Goal: Task Accomplishment & Management: Manage account settings

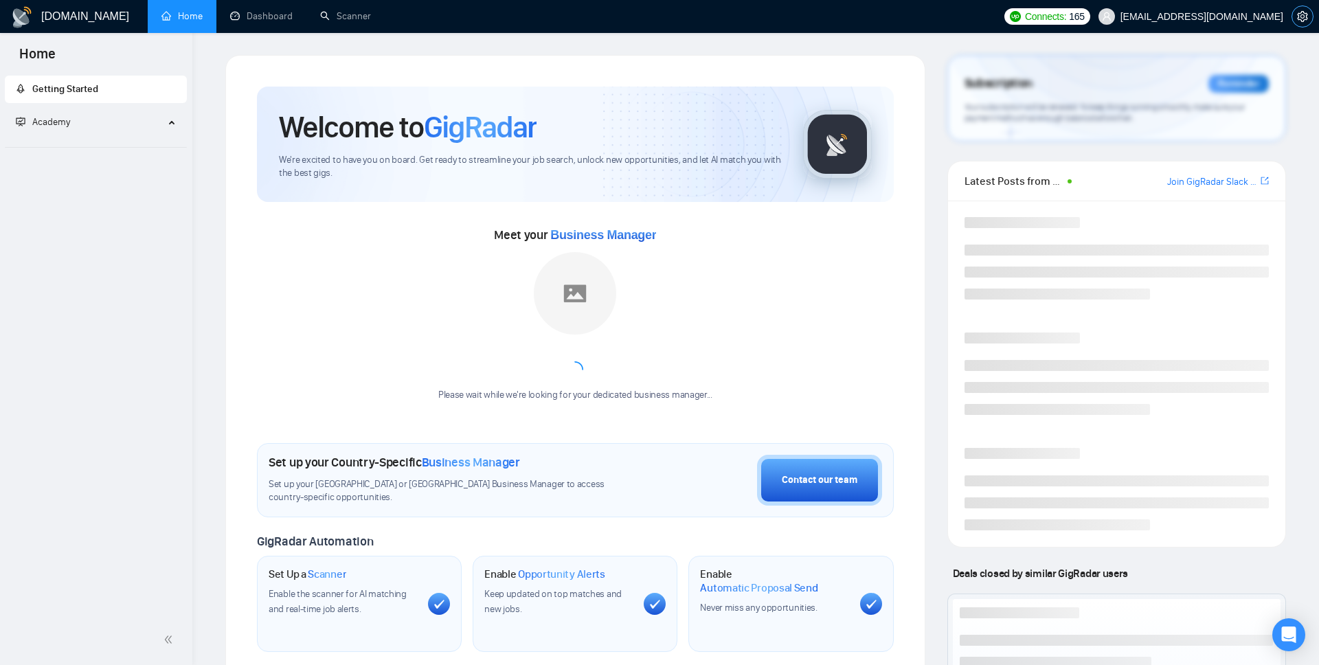
click at [1303, 10] on button "button" at bounding box center [1302, 16] width 22 height 22
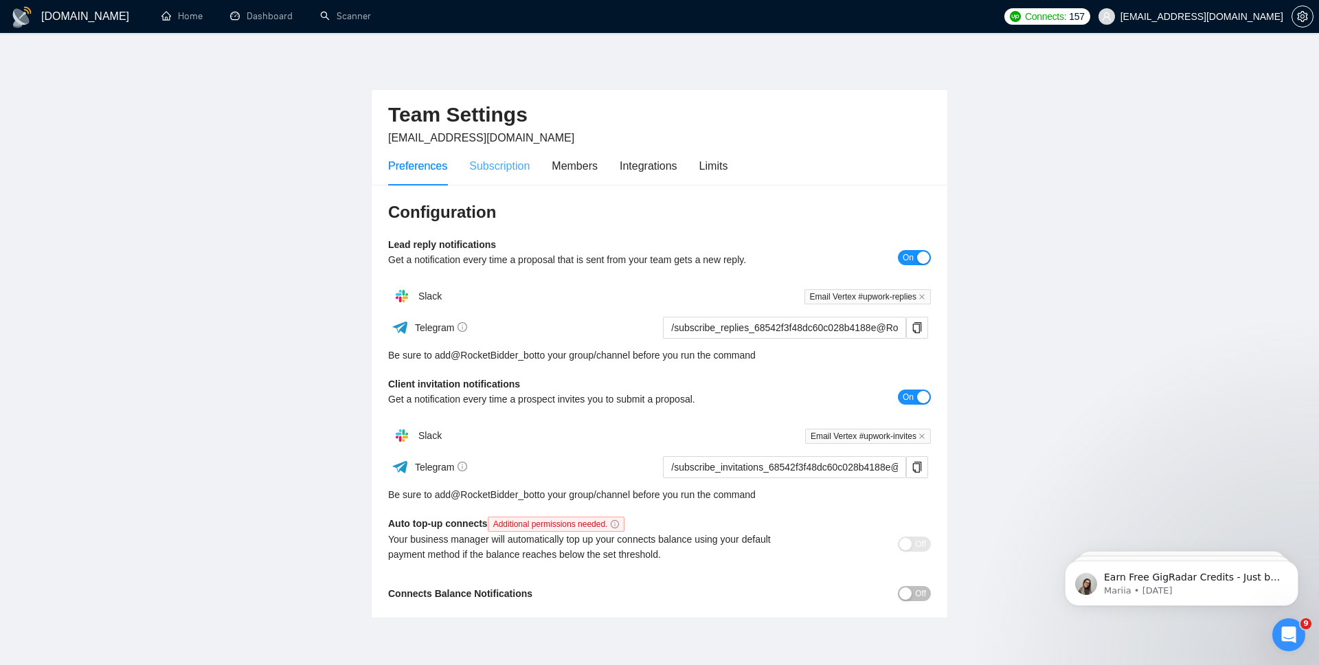
click at [501, 179] on div "Subscription" at bounding box center [499, 165] width 60 height 39
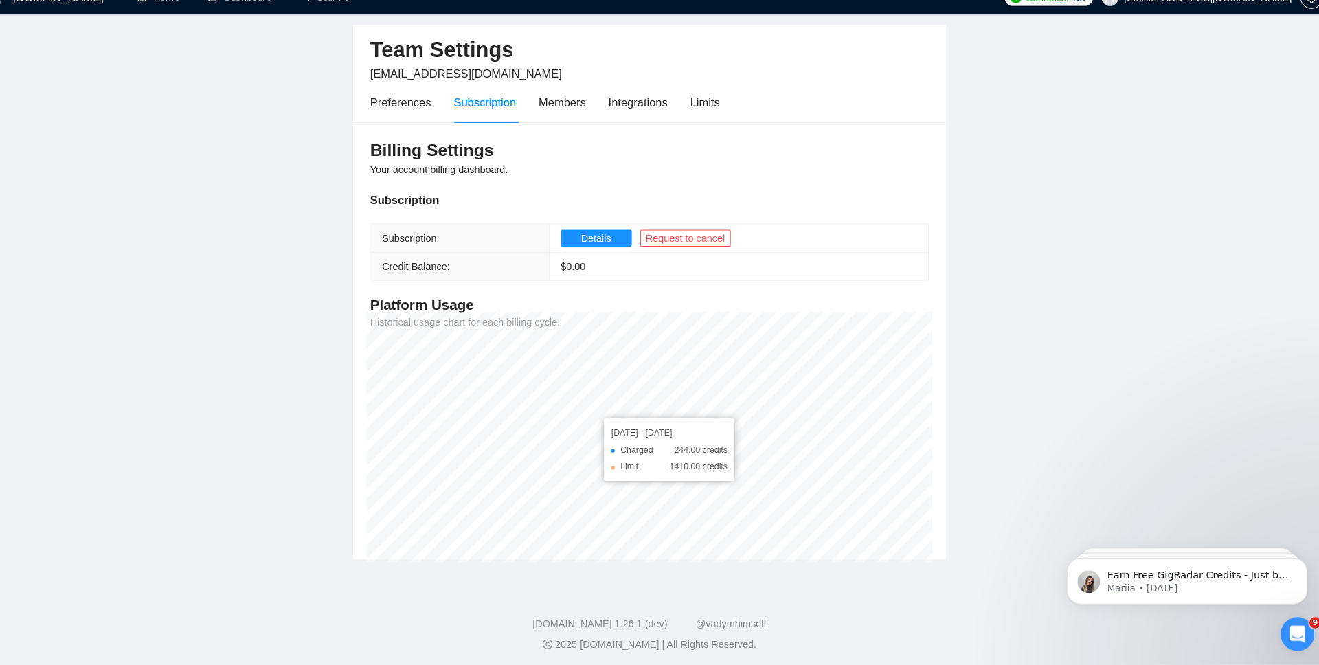
scroll to position [51, 0]
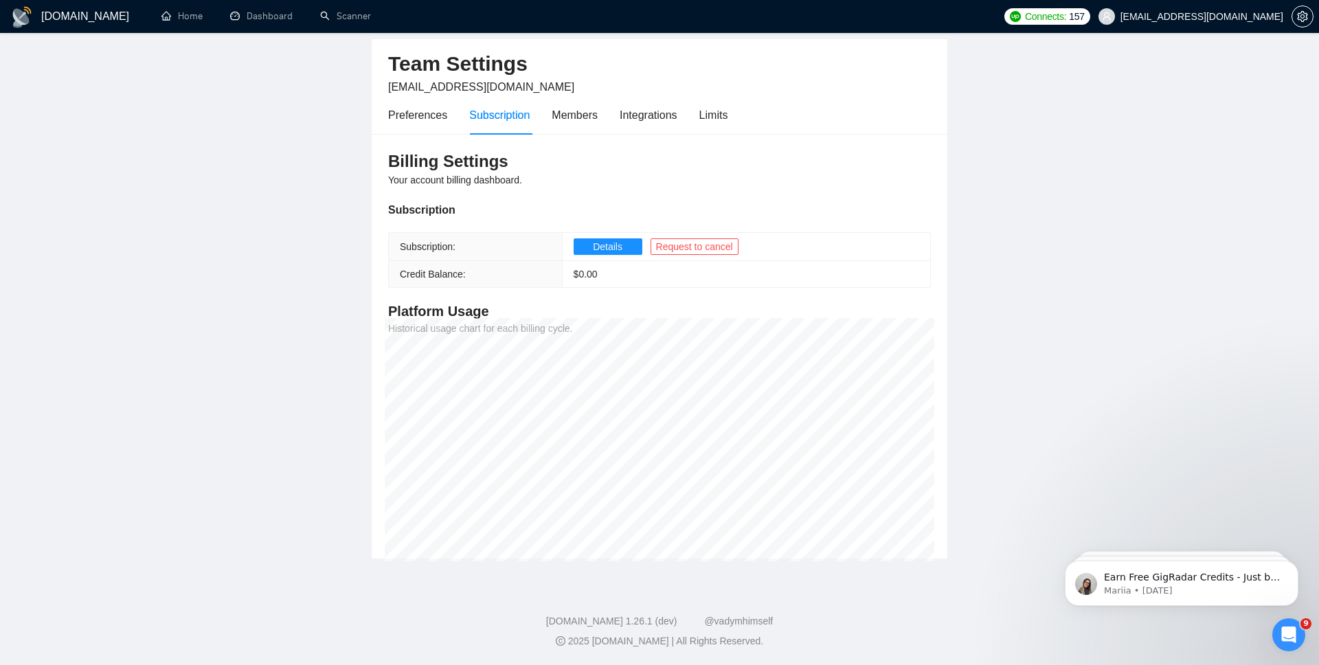
click at [1107, 284] on main "Team Settings [EMAIL_ADDRESS][DOMAIN_NAME] Preferences Subscription Members Int…" at bounding box center [659, 281] width 1275 height 555
click at [563, 109] on div "Members" at bounding box center [575, 114] width 46 height 17
